Goal: Information Seeking & Learning: Learn about a topic

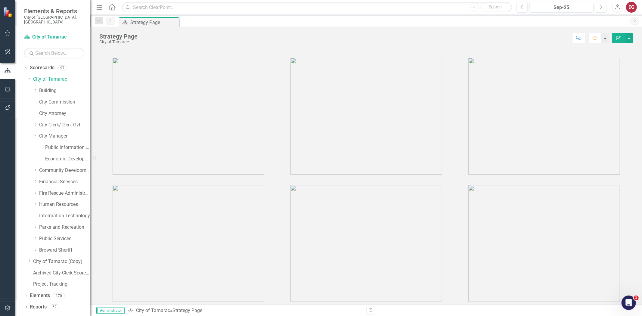
click at [26, 74] on div "Dropdown Scorecards 97 Dropdown City of Tamarac Dropdown Building Certificate o…" at bounding box center [57, 177] width 66 height 228
click at [28, 76] on icon "Dropdown" at bounding box center [29, 78] width 4 height 5
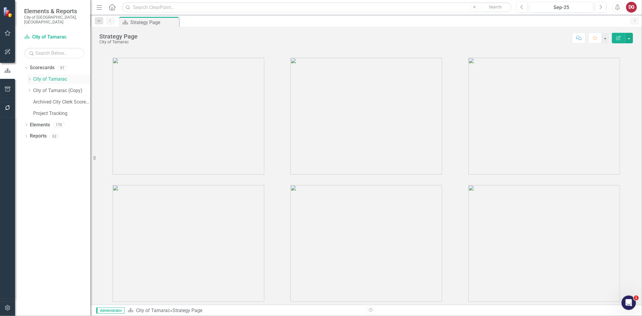
click at [29, 77] on icon "Dropdown" at bounding box center [29, 79] width 5 height 4
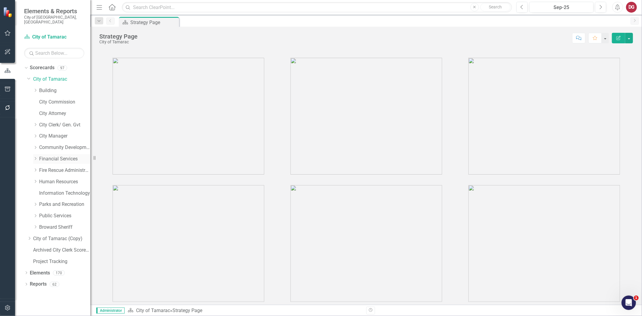
click at [37, 157] on icon "Dropdown" at bounding box center [35, 159] width 5 height 4
click at [56, 156] on link "Financial Services" at bounding box center [64, 159] width 51 height 7
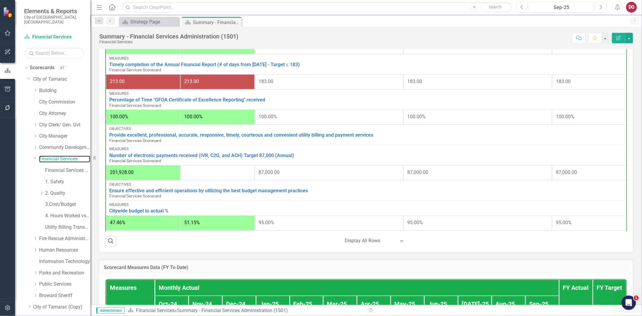
scroll to position [179, 0]
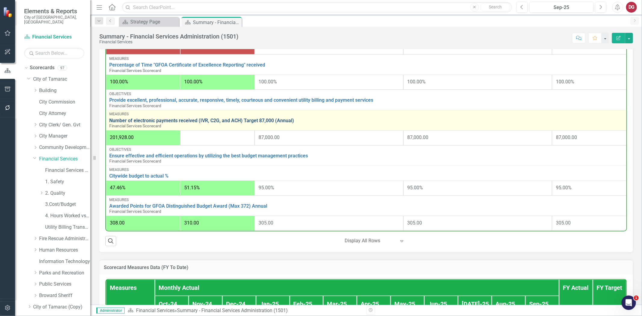
click at [229, 119] on link "Number of electronic payments received (IVR, C2G, and ACH) Target 87,000 (Annua…" at bounding box center [366, 120] width 514 height 5
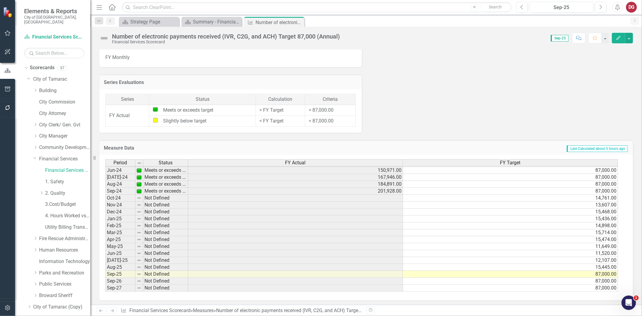
click at [356, 197] on tbody "Mar-23 Not Defined 93,324.00 Apr-23 Not Defined 108,853.00 May-23 Not Defined 1…" at bounding box center [361, 177] width 513 height 229
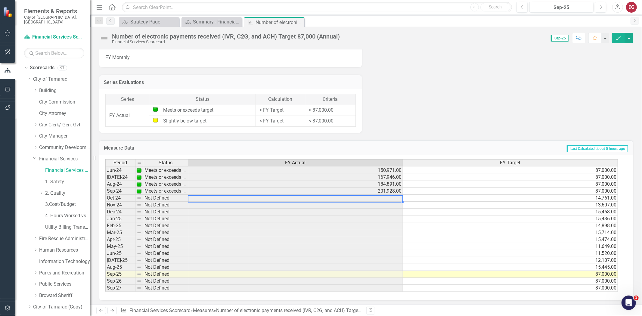
click at [356, 197] on td at bounding box center [295, 198] width 215 height 7
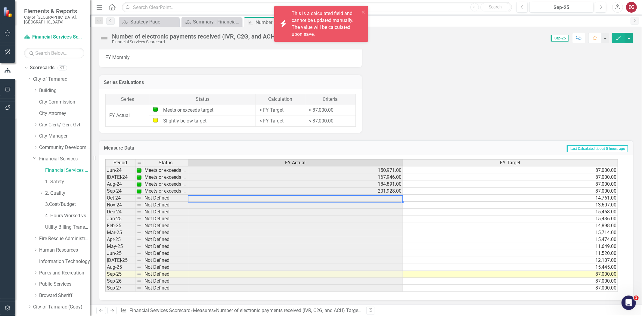
click at [430, 90] on div "Objectives Provide excellent, professional, accurate, responsive, timely, court…" at bounding box center [366, 28] width 543 height 210
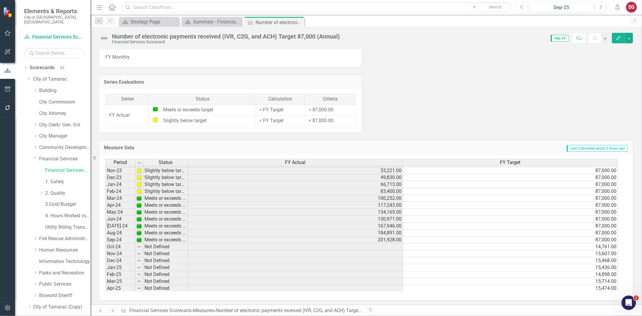
scroll to position [188, 0]
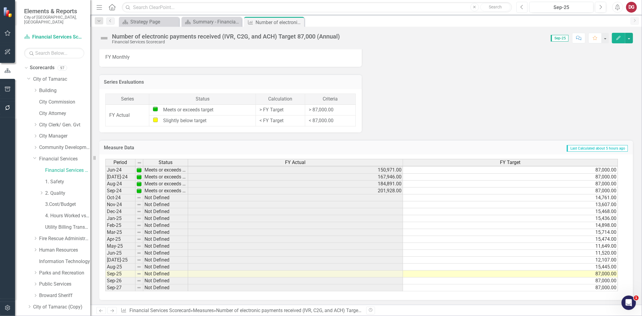
click at [525, 10] on button "Previous" at bounding box center [522, 7] width 11 height 11
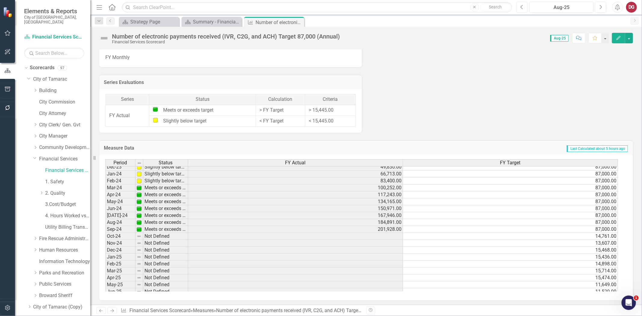
scroll to position [201, 0]
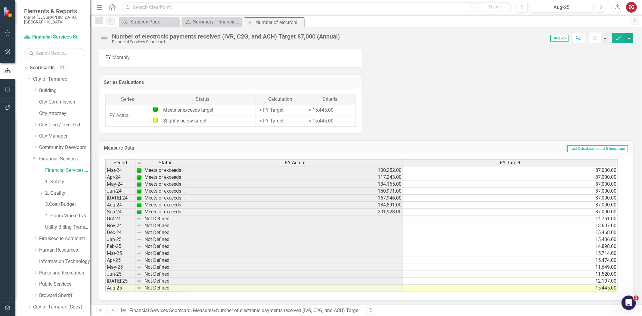
click at [603, 9] on button "Next" at bounding box center [600, 7] width 11 height 11
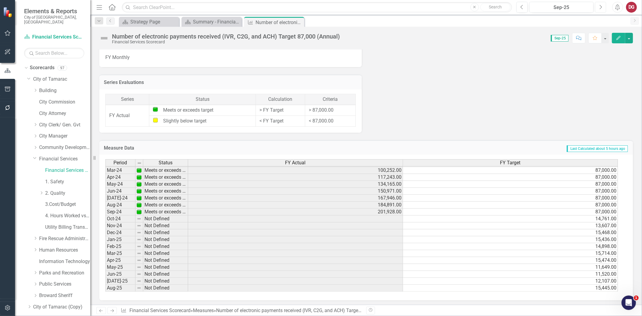
scroll to position [223, 0]
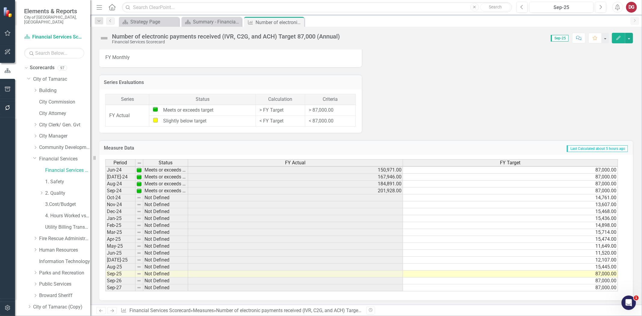
click at [363, 98] on div "Series Evaluations Series Status Calculation Criteria FY Actual Meets or exceed…" at bounding box center [231, 99] width 272 height 65
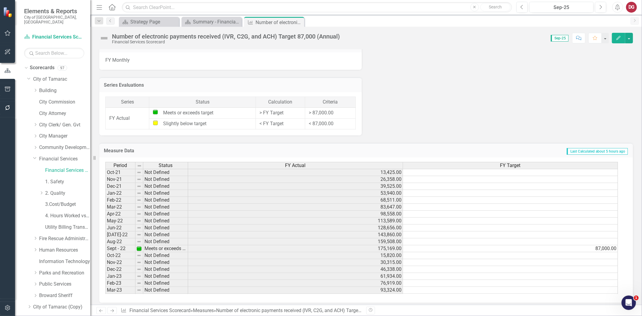
scroll to position [8, 0]
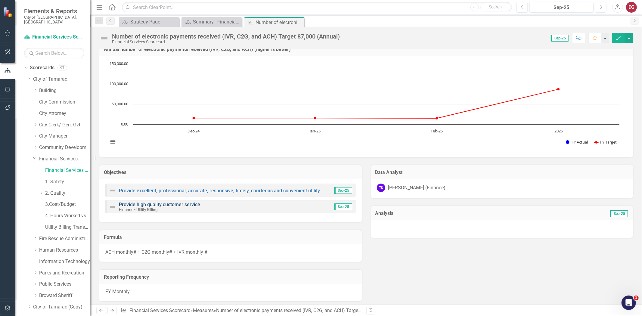
click at [177, 206] on link "Provide high quality customer service" at bounding box center [159, 205] width 81 height 6
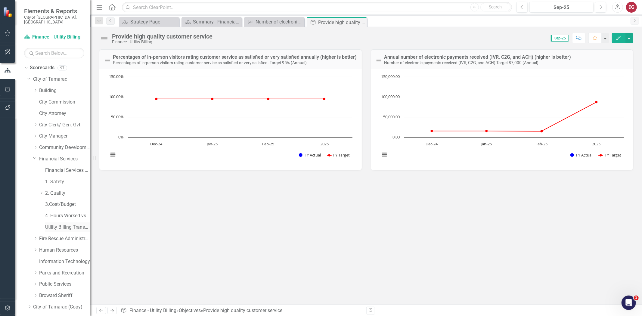
click at [57, 224] on link "Utility Billing Transactional Survey" at bounding box center [67, 227] width 45 height 7
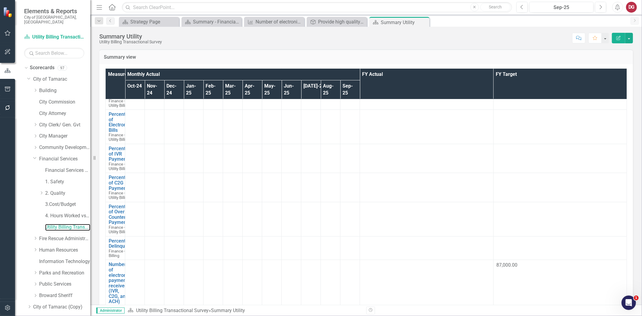
scroll to position [335, 0]
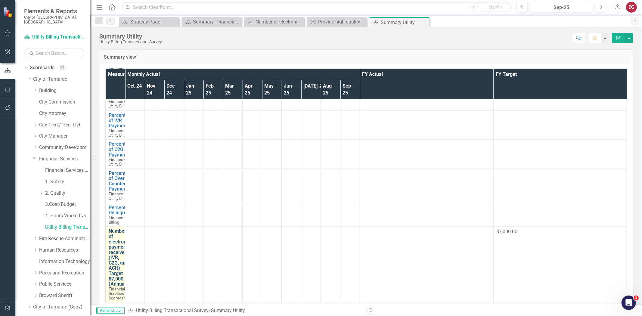
click at [122, 229] on link "Number of electronic payments received (IVR, C2G, and ACH) Target 87,000 (Annua…" at bounding box center [119, 258] width 21 height 58
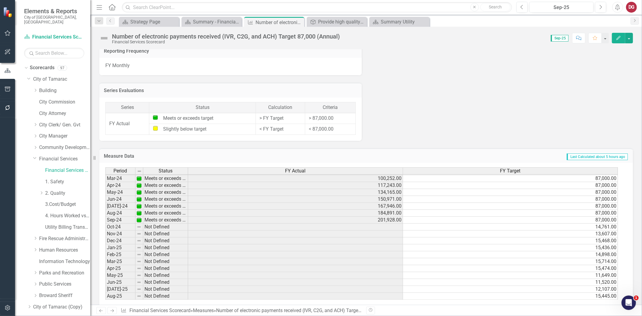
scroll to position [223, 0]
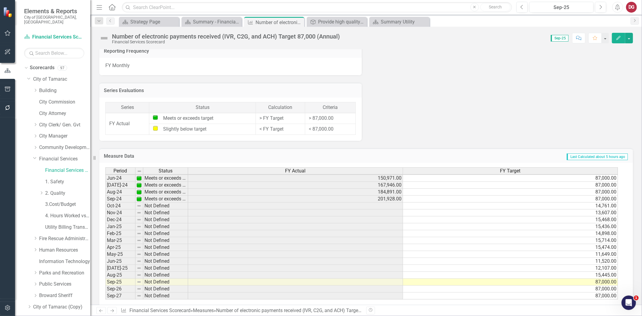
click at [215, 209] on tbody "Nov-22 Not Defined 30,315.00 Dec-22 Not Defined 46,338.00 Jan-23 Not Defined 61…" at bounding box center [361, 171] width 513 height 257
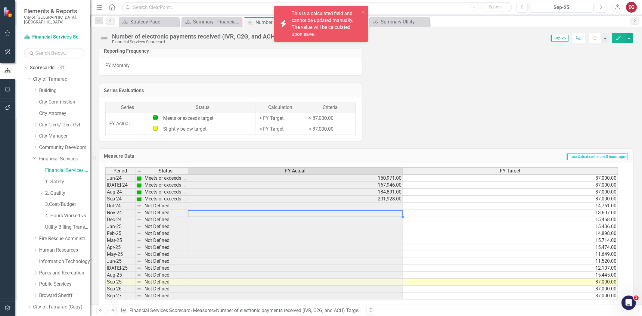
click at [215, 210] on td at bounding box center [295, 213] width 215 height 7
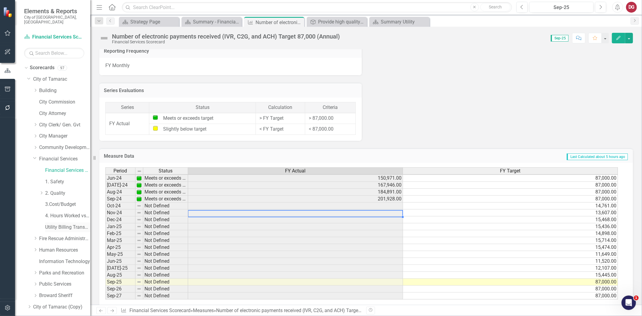
click at [61, 224] on link "Utility Billing Transactional Survey" at bounding box center [67, 227] width 45 height 7
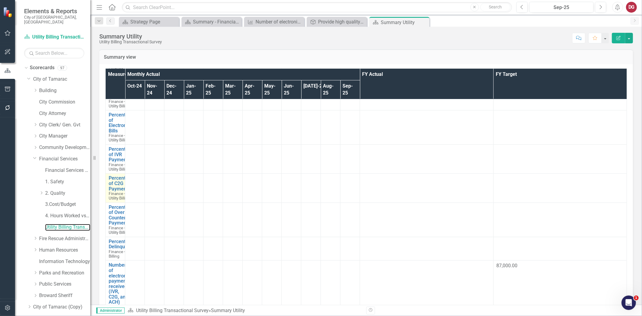
scroll to position [301, 0]
click at [117, 262] on link "Number of electronic payments received (IVR, C2G, and ACH) Target 87,000 (Annua…" at bounding box center [119, 291] width 21 height 58
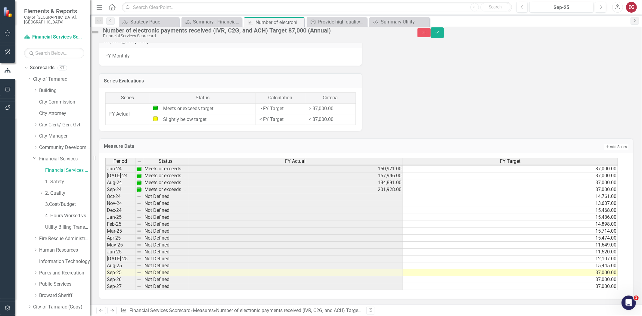
scroll to position [222, 0]
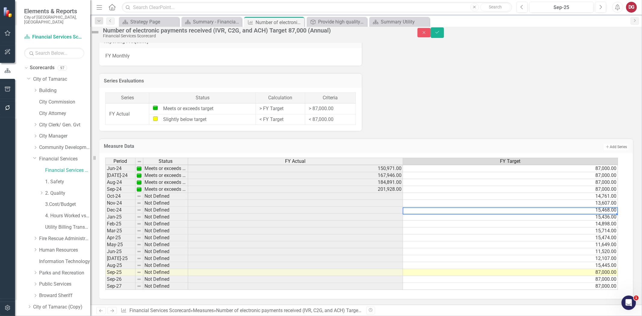
click at [503, 210] on tbody "Feb-23 Not Defined 76,919.00 Mar-23 Not Defined 93,324.00 Apr-23 Not Defined 10…" at bounding box center [361, 172] width 513 height 236
click at [503, 210] on td "15,468.00" at bounding box center [510, 210] width 215 height 7
click at [491, 225] on td "14,898.00" at bounding box center [510, 224] width 215 height 7
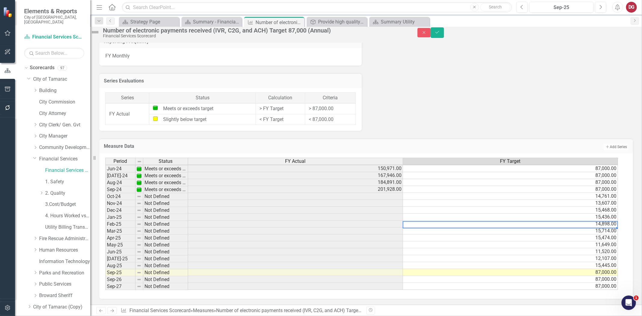
click at [491, 225] on td "14,898.00" at bounding box center [510, 224] width 215 height 7
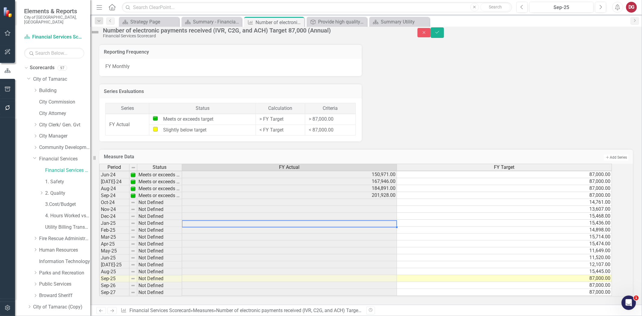
click at [345, 220] on td at bounding box center [289, 223] width 215 height 7
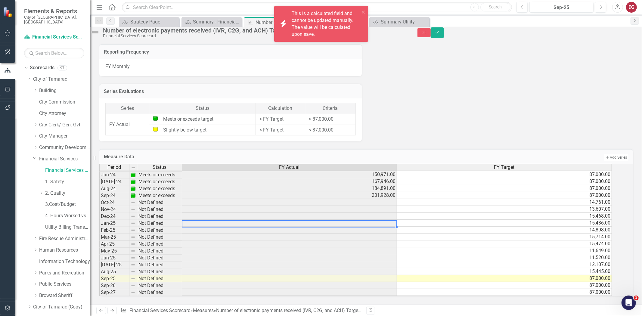
click at [345, 220] on td at bounding box center [289, 223] width 215 height 7
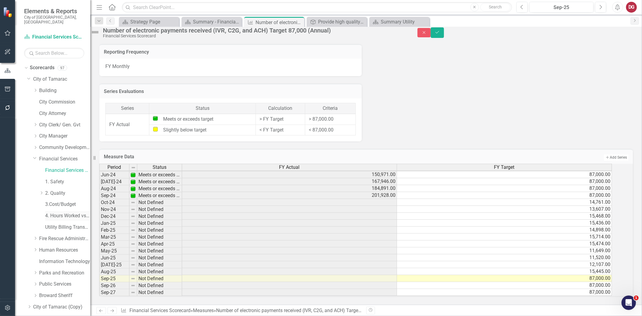
click at [68, 213] on link "4. Hours Worked vs Available hours" at bounding box center [67, 216] width 45 height 7
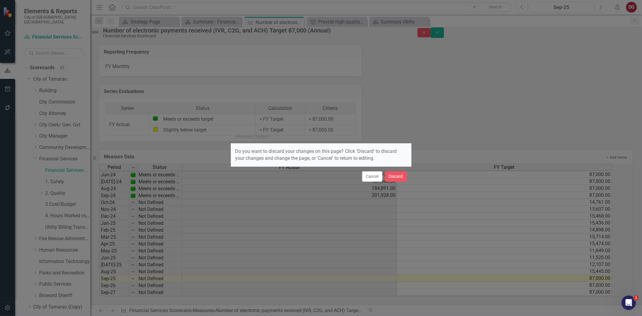
click at [69, 197] on div "Unsaved Changes Do you want to discard your changes on this page? Click 'Discar…" at bounding box center [321, 158] width 642 height 316
click at [388, 175] on button "Discard" at bounding box center [396, 176] width 22 height 11
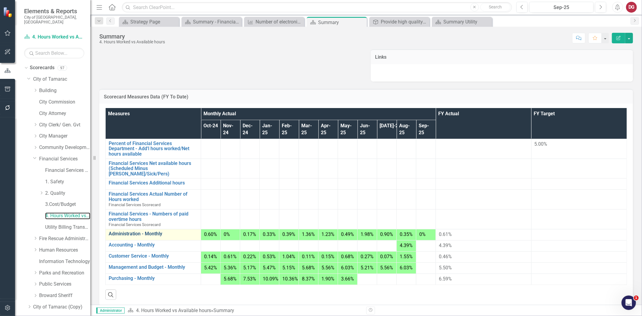
scroll to position [66, 0]
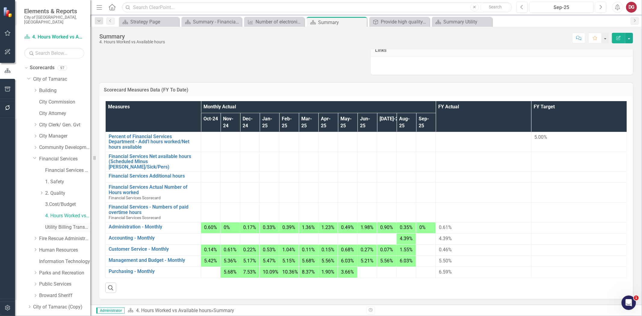
click at [61, 224] on link "Utility Billing Transactional Survey" at bounding box center [67, 227] width 45 height 7
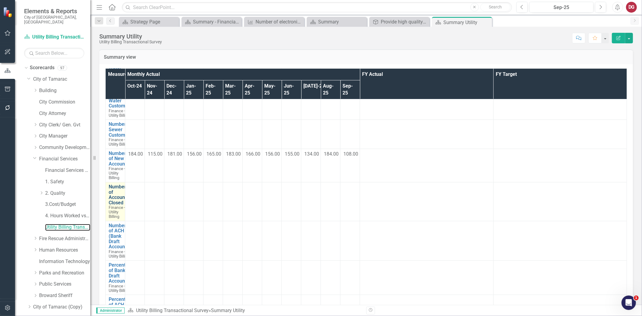
scroll to position [33, 0]
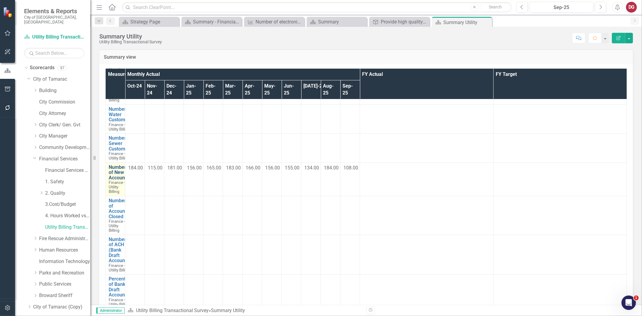
click at [121, 165] on link "Number of New Accounts" at bounding box center [119, 173] width 20 height 16
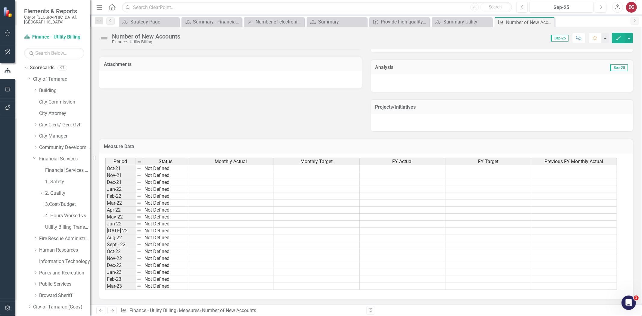
scroll to position [245, 0]
click at [234, 215] on td at bounding box center [231, 217] width 86 height 7
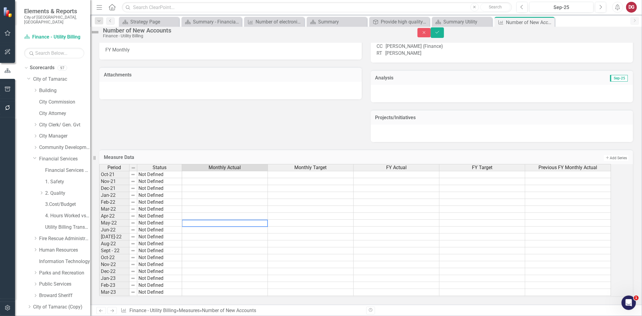
click at [275, 150] on div "Measure Data Add Add Series" at bounding box center [366, 157] width 534 height 15
click at [431, 32] on button "Close" at bounding box center [424, 32] width 13 height 9
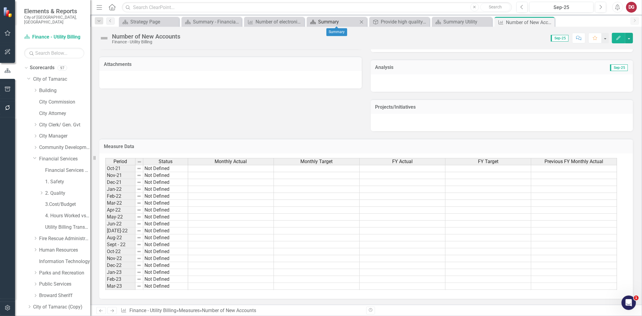
click at [320, 22] on div "Summary" at bounding box center [338, 22] width 40 height 8
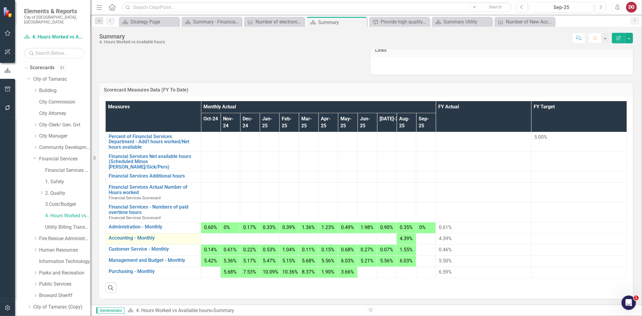
scroll to position [66, 0]
click at [58, 224] on link "Utility Billing Transactional Survey" at bounding box center [67, 227] width 45 height 7
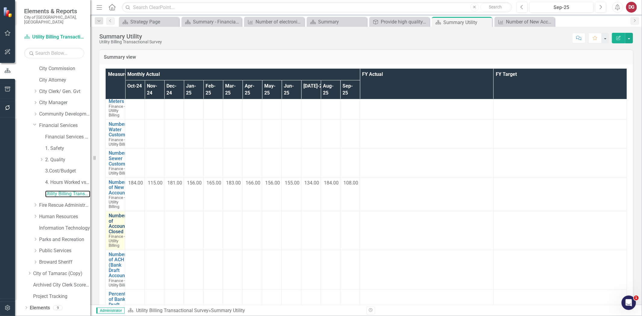
scroll to position [33, 0]
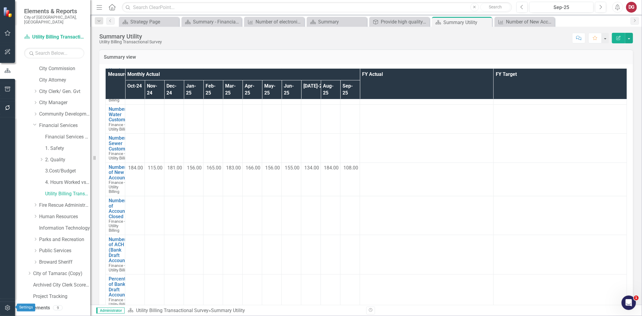
drag, startPoint x: 10, startPoint y: 309, endPoint x: 13, endPoint y: 275, distance: 34.2
click at [10, 309] on icon "button" at bounding box center [8, 308] width 6 height 5
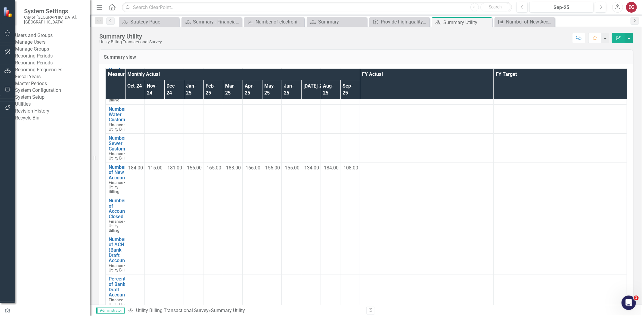
click at [37, 42] on link "Manage Users" at bounding box center [52, 42] width 75 height 7
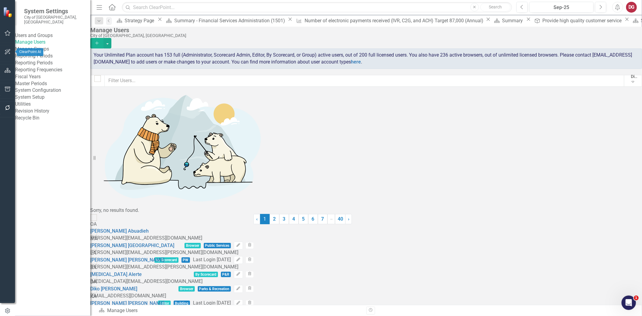
click at [4, 64] on div at bounding box center [7, 62] width 15 height 3
click at [4, 65] on button "button" at bounding box center [8, 70] width 14 height 13
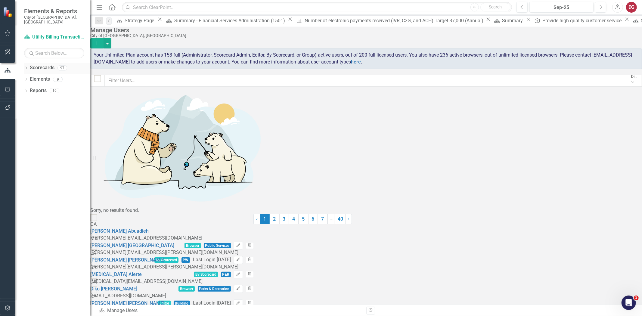
click at [26, 63] on div "Dropdown Scorecards 97" at bounding box center [57, 68] width 66 height 11
click at [26, 67] on icon "Dropdown" at bounding box center [26, 68] width 4 height 3
click at [28, 77] on icon "Dropdown" at bounding box center [29, 79] width 5 height 4
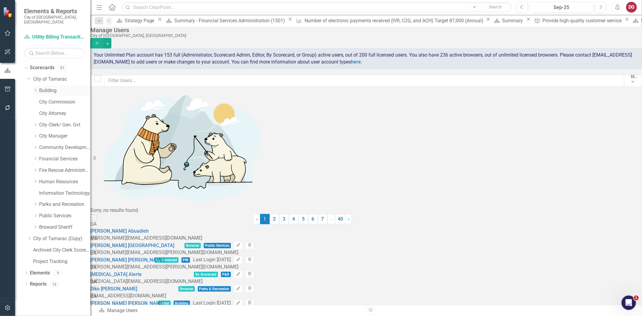
click at [46, 87] on link "Building" at bounding box center [64, 90] width 51 height 7
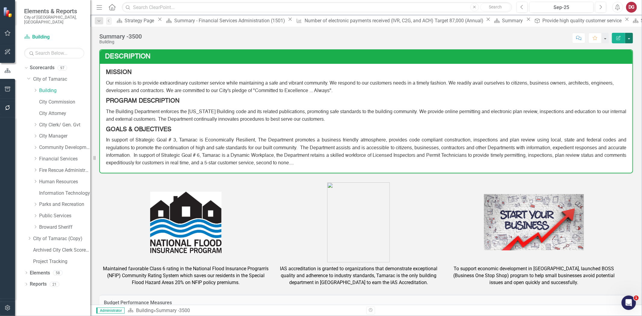
click at [629, 37] on button "button" at bounding box center [629, 38] width 8 height 11
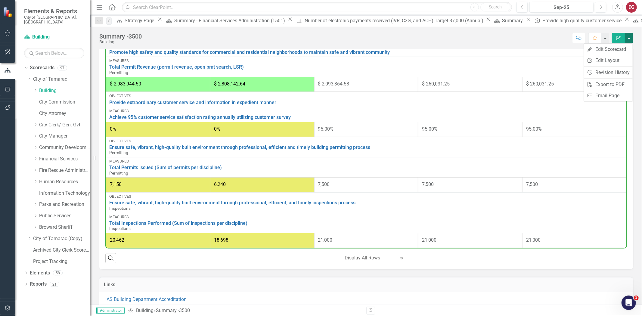
scroll to position [193, 0]
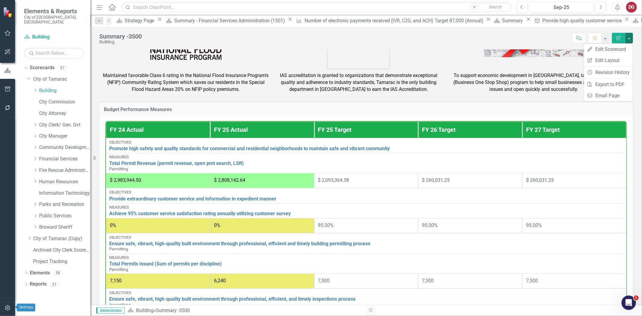
click at [9, 306] on icon "button" at bounding box center [8, 308] width 6 height 5
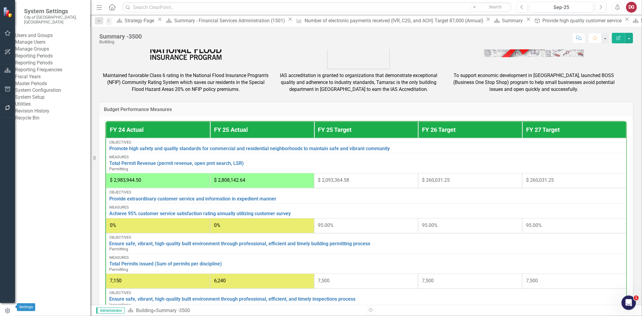
click at [5, 308] on icon "button" at bounding box center [7, 310] width 7 height 5
click at [11, 69] on button "button" at bounding box center [8, 70] width 14 height 13
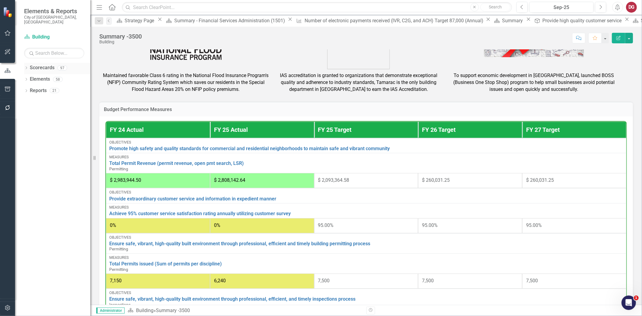
click at [27, 67] on icon "Dropdown" at bounding box center [26, 68] width 4 height 3
click at [30, 77] on icon "Dropdown" at bounding box center [29, 79] width 5 height 4
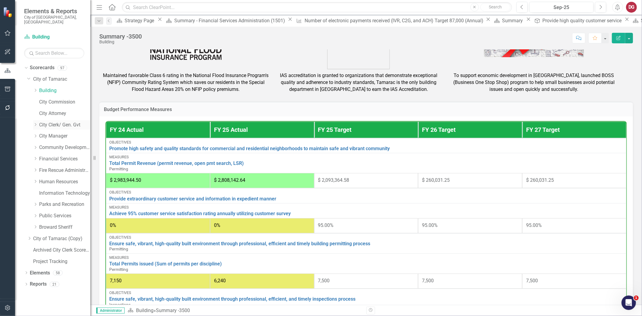
click at [45, 122] on link "City Clerk/ Gen. Gvt" at bounding box center [64, 125] width 51 height 7
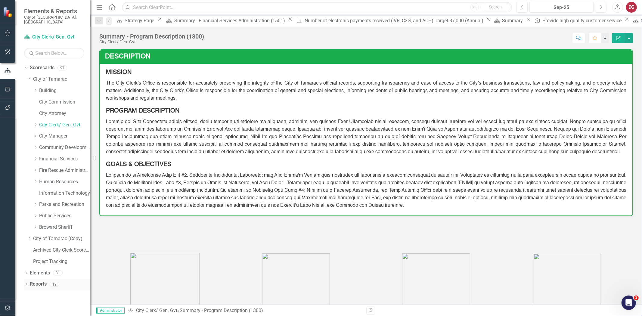
click at [26, 279] on div "Dropdown Reports 19" at bounding box center [57, 284] width 66 height 11
click at [31, 281] on link "Reports" at bounding box center [38, 284] width 17 height 7
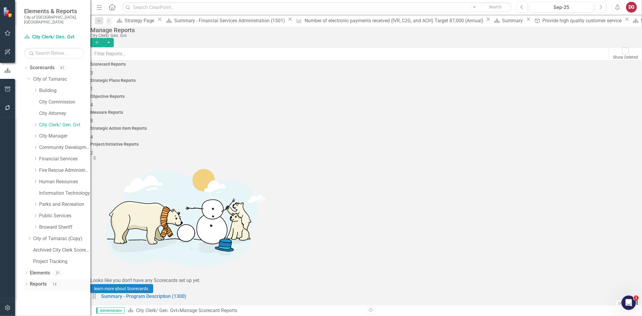
click at [26, 283] on icon "Dropdown" at bounding box center [26, 284] width 4 height 3
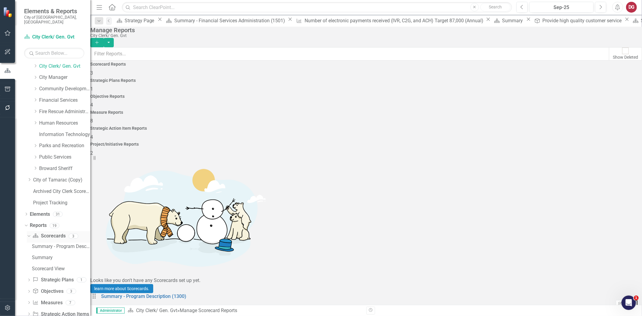
scroll to position [79, 0]
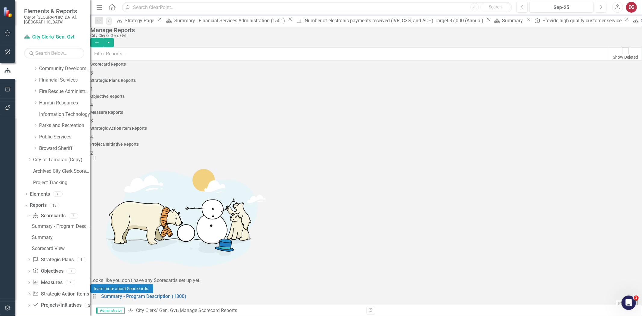
click at [583, 142] on h4 "Project/Initiative Reports" at bounding box center [366, 144] width 552 height 5
click at [195, 308] on link "Tamarac 2040 Strategic Plan - Departmental Action Plan" at bounding box center [162, 311] width 122 height 6
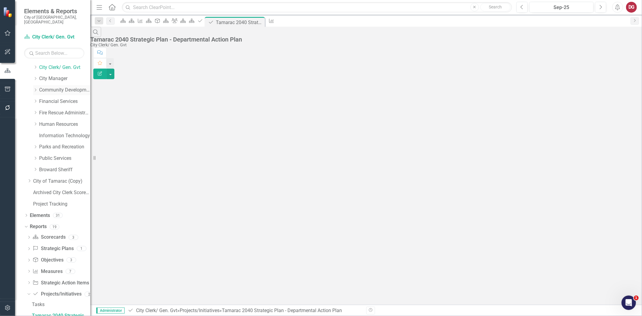
click at [49, 87] on link "Community Development" at bounding box center [64, 90] width 51 height 7
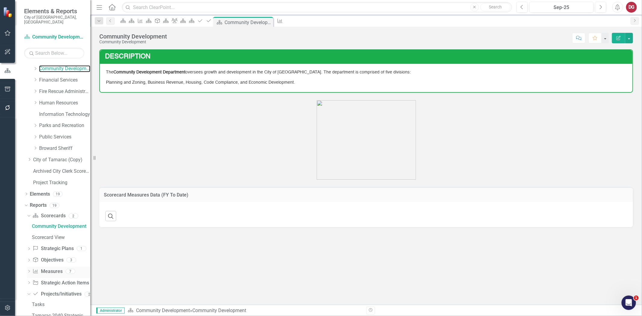
scroll to position [89, 0]
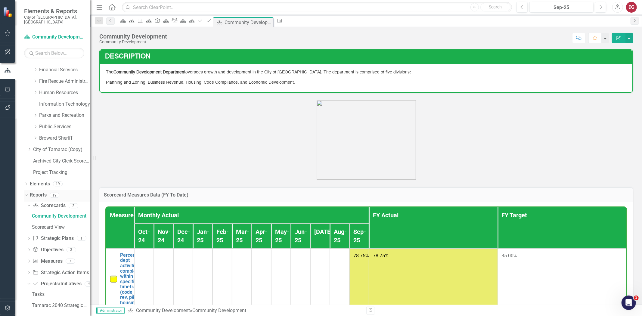
click at [41, 192] on link "Reports" at bounding box center [38, 195] width 17 height 7
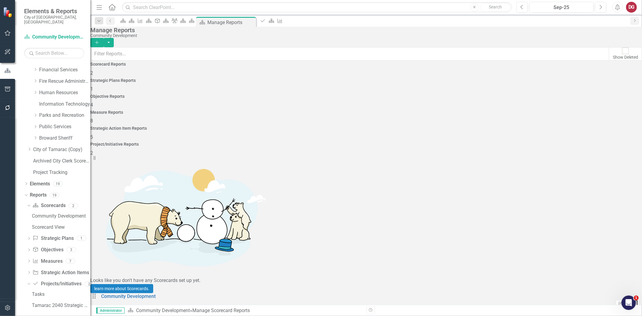
click at [568, 142] on h4 "Project/Initiative Reports" at bounding box center [366, 144] width 552 height 5
click at [139, 308] on link "Tamarac 2040 Strategic Plan - Departmental Action Plan" at bounding box center [162, 311] width 122 height 6
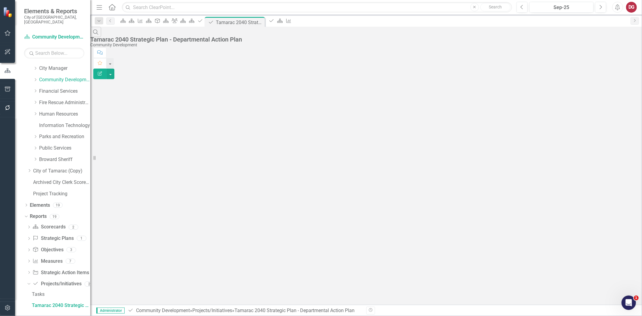
scroll to position [58, 0]
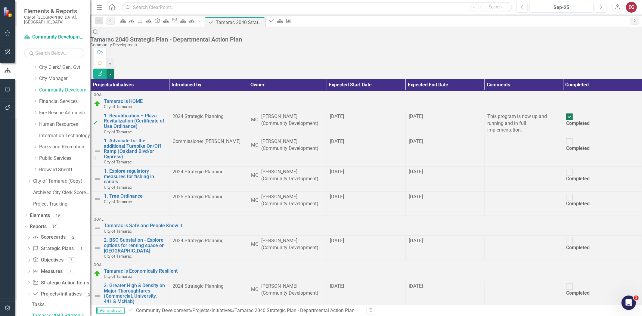
click at [114, 69] on button "button" at bounding box center [111, 74] width 8 height 11
